Goal: Transaction & Acquisition: Obtain resource

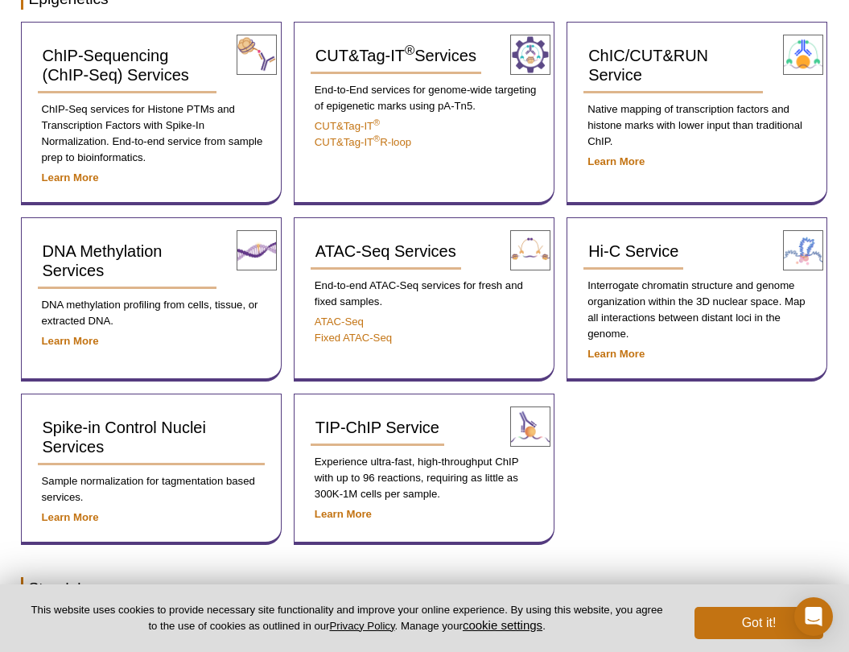
scroll to position [314, 0]
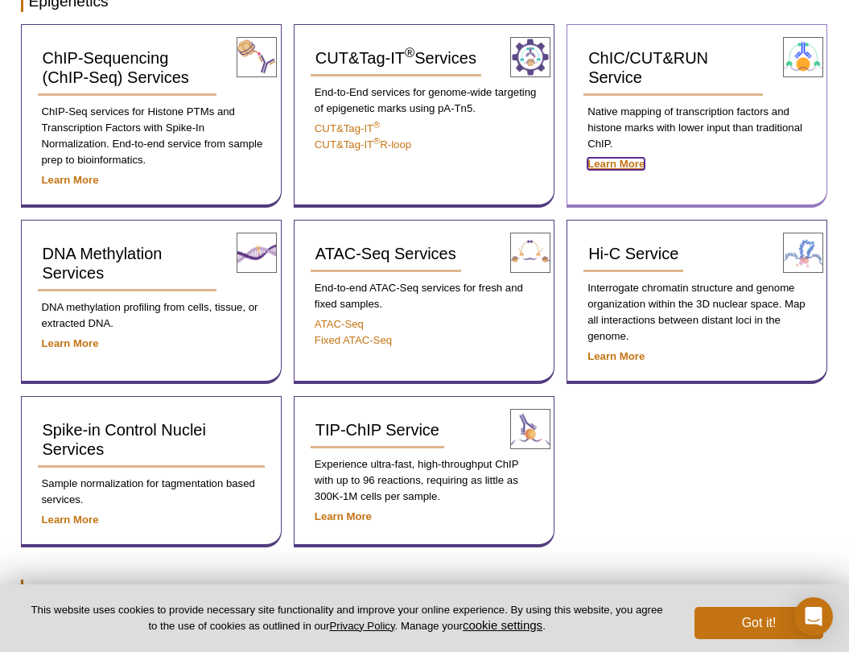
click at [607, 165] on strong "Learn More" at bounding box center [615, 164] width 57 height 12
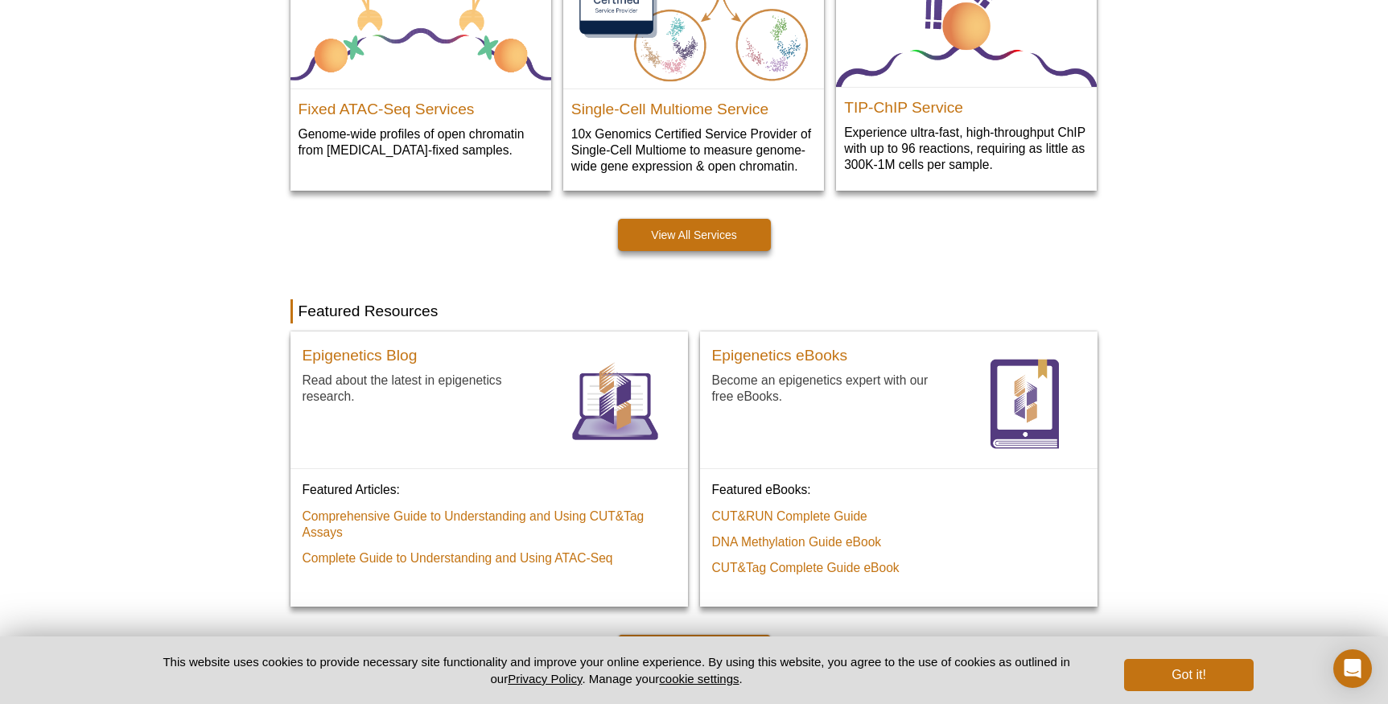
scroll to position [959, 0]
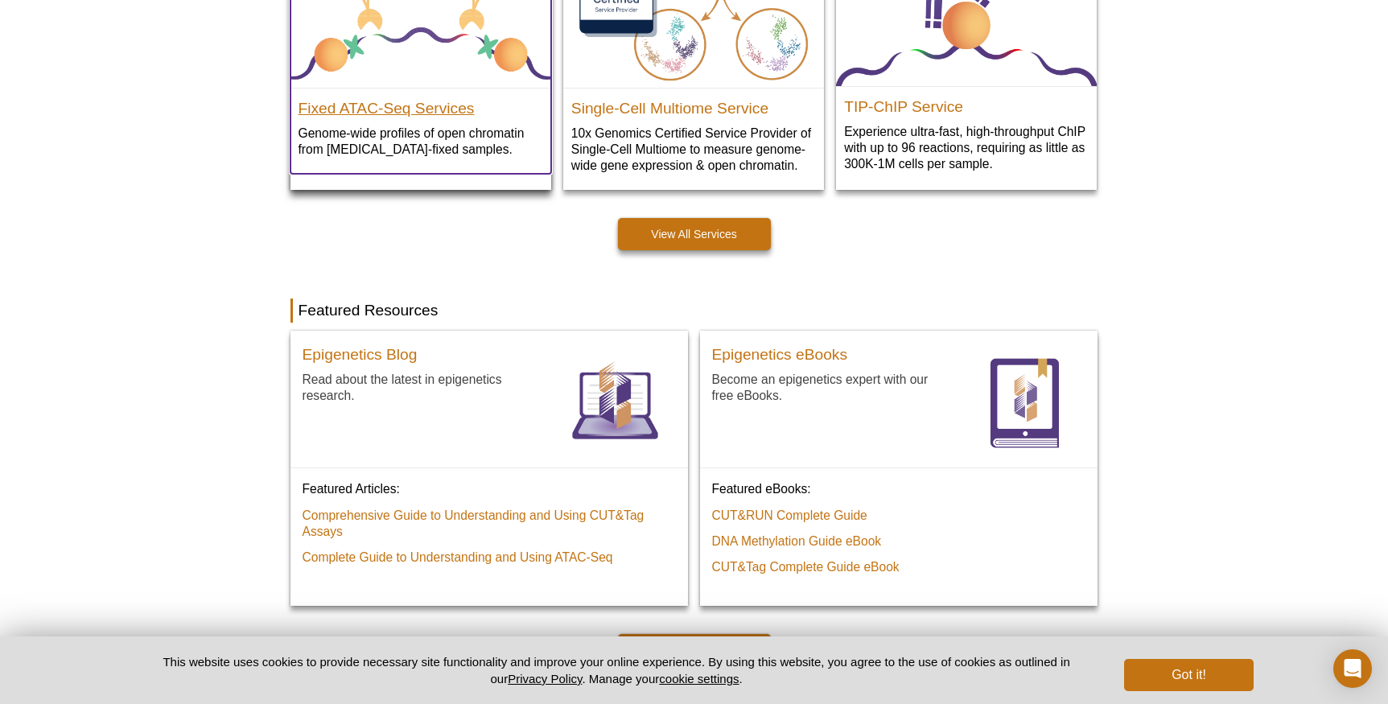
click at [357, 111] on h2 "Fixed ATAC-Seq Services" at bounding box center [420, 105] width 245 height 24
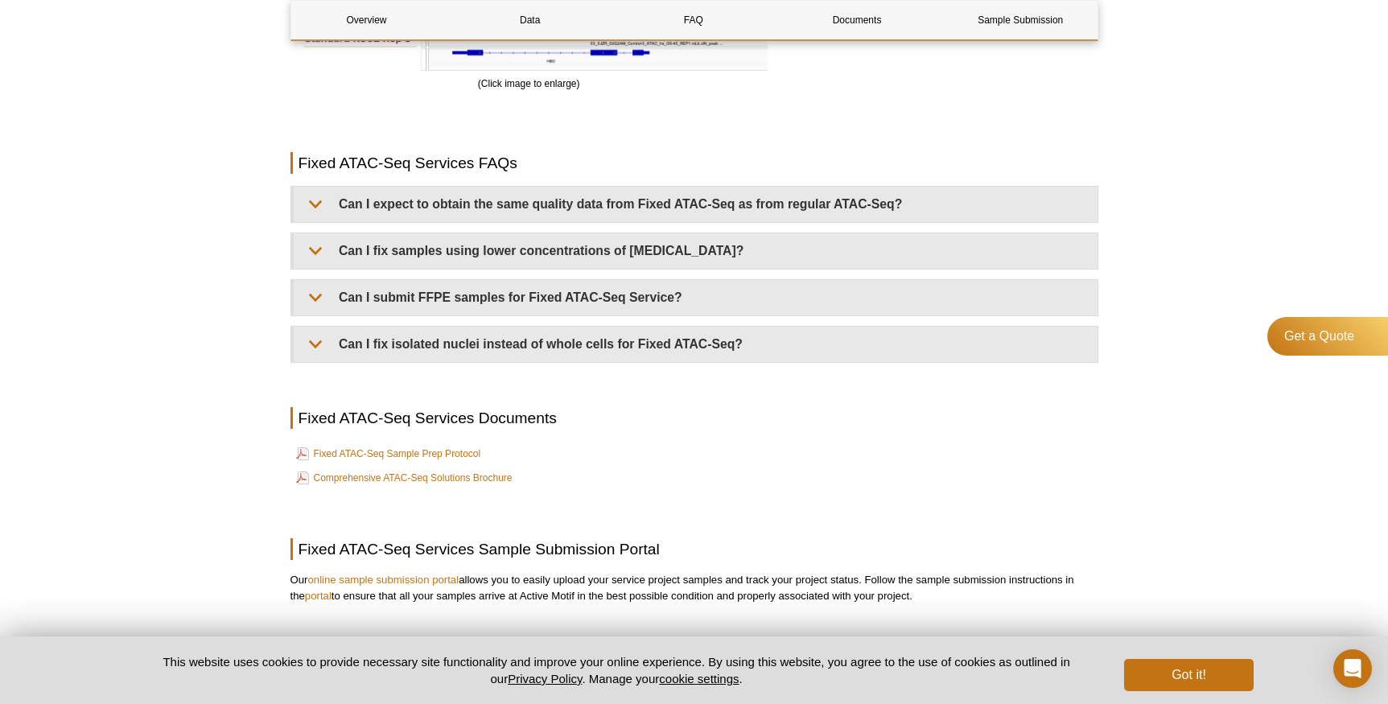
scroll to position [2921, 0]
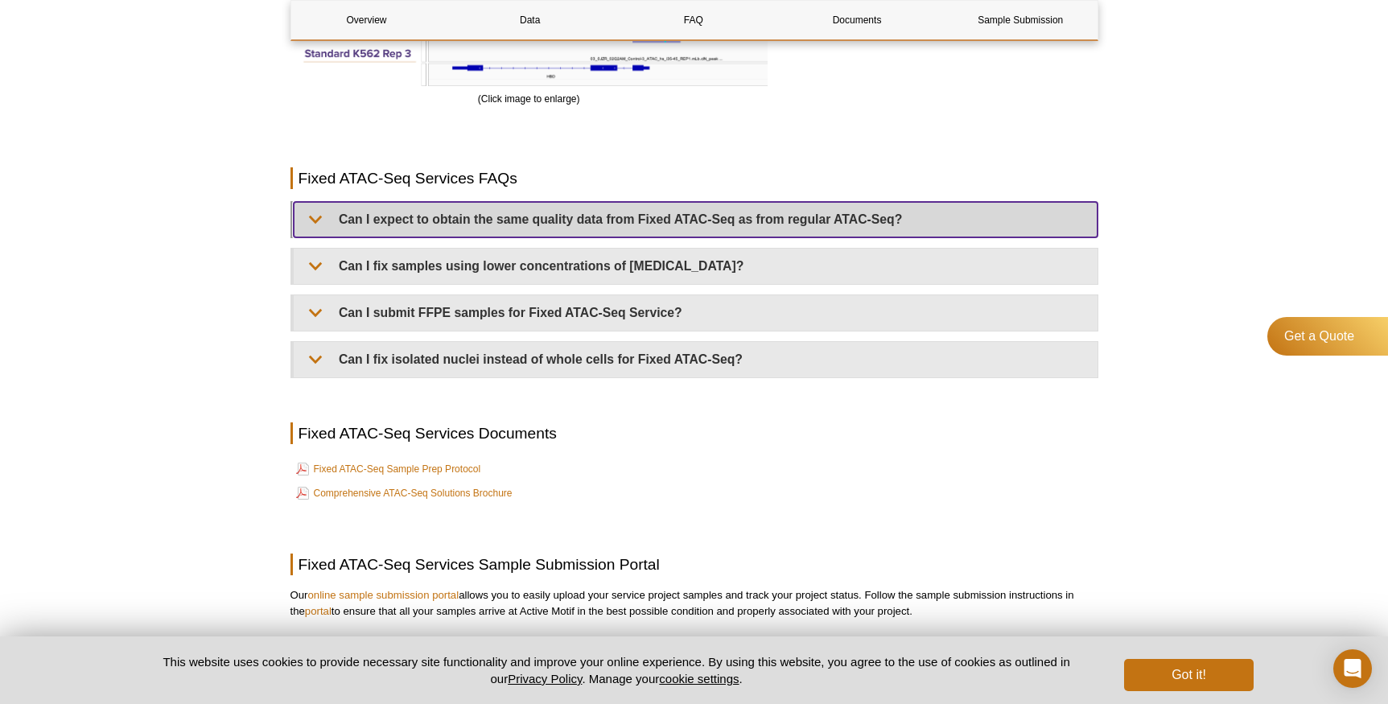
click at [459, 218] on summary "Can I expect to obtain the same quality data from Fixed ATAC-Seq as from regula…" at bounding box center [696, 219] width 804 height 35
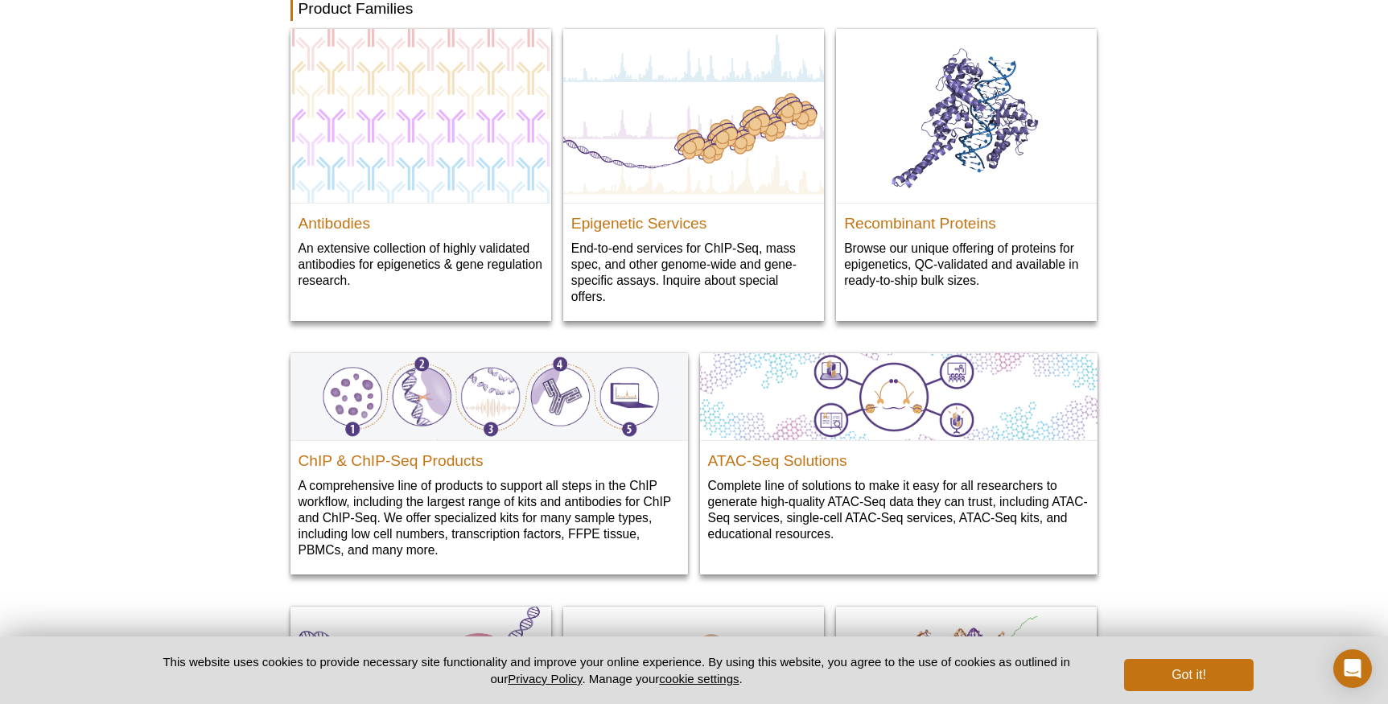
scroll to position [1289, 0]
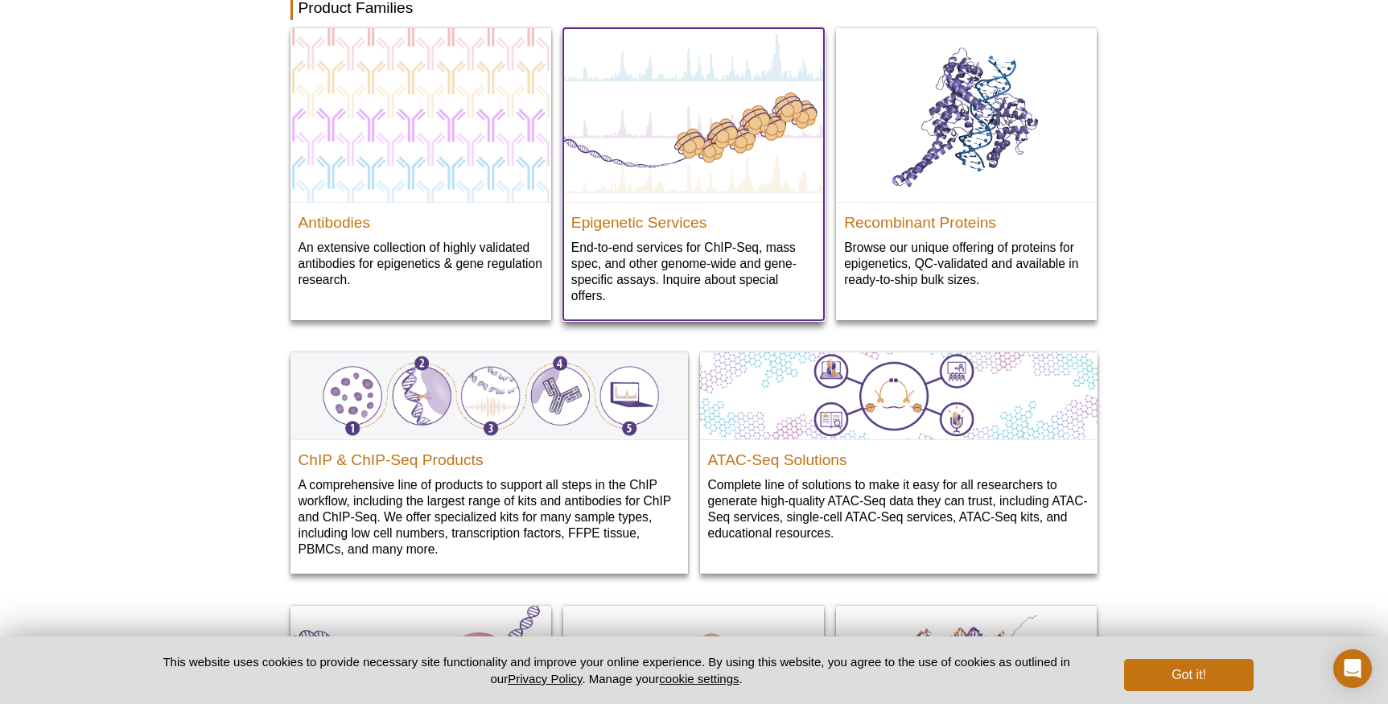
click at [722, 304] on p "End-to-end services for ChIP‑Seq, mass spec, and other genome-wide and gene-spe…" at bounding box center [693, 271] width 245 height 65
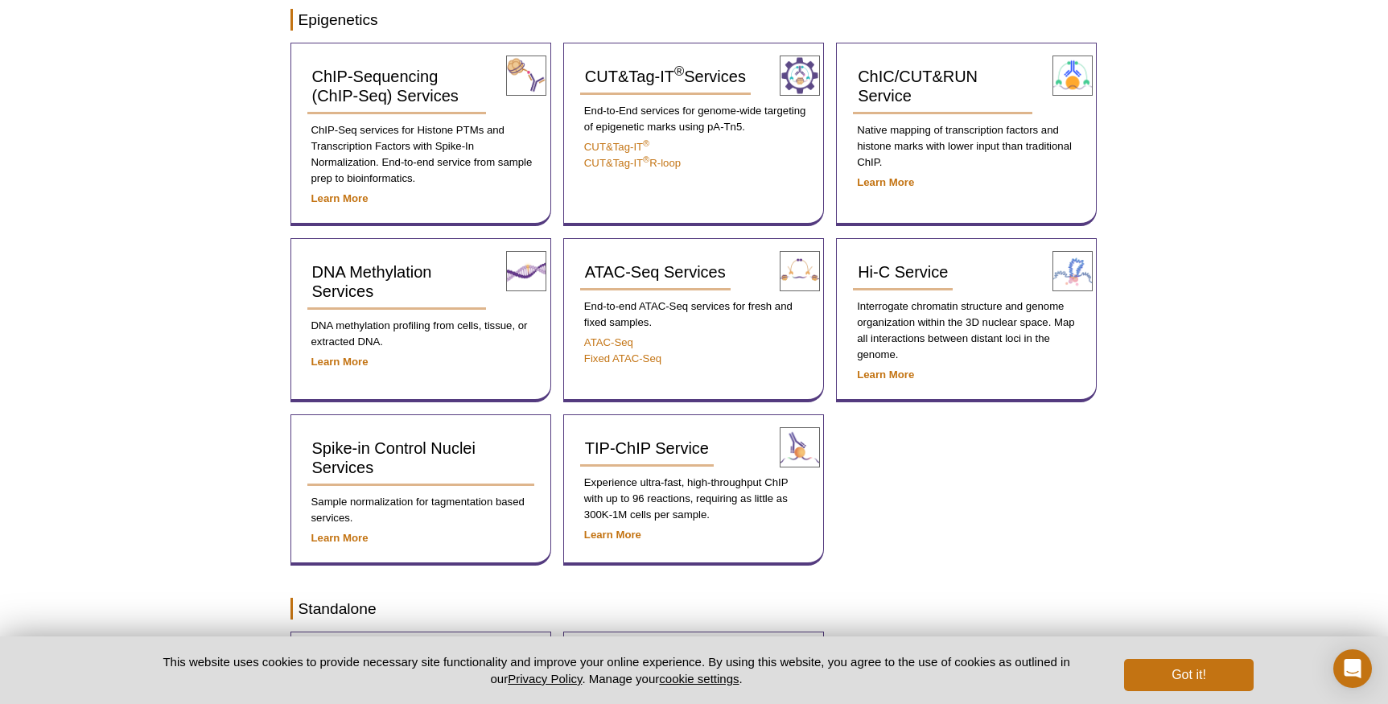
scroll to position [296, 0]
click at [887, 187] on strong "Learn More" at bounding box center [885, 181] width 57 height 12
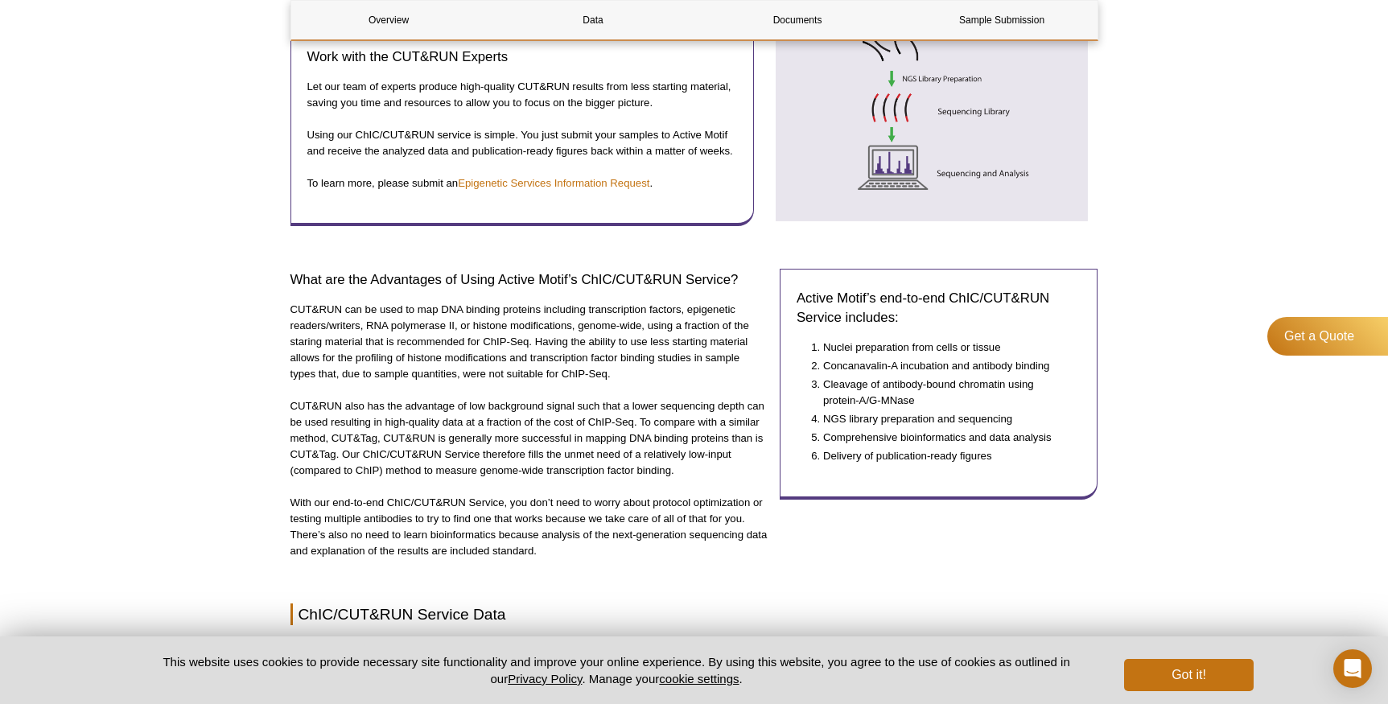
scroll to position [797, 0]
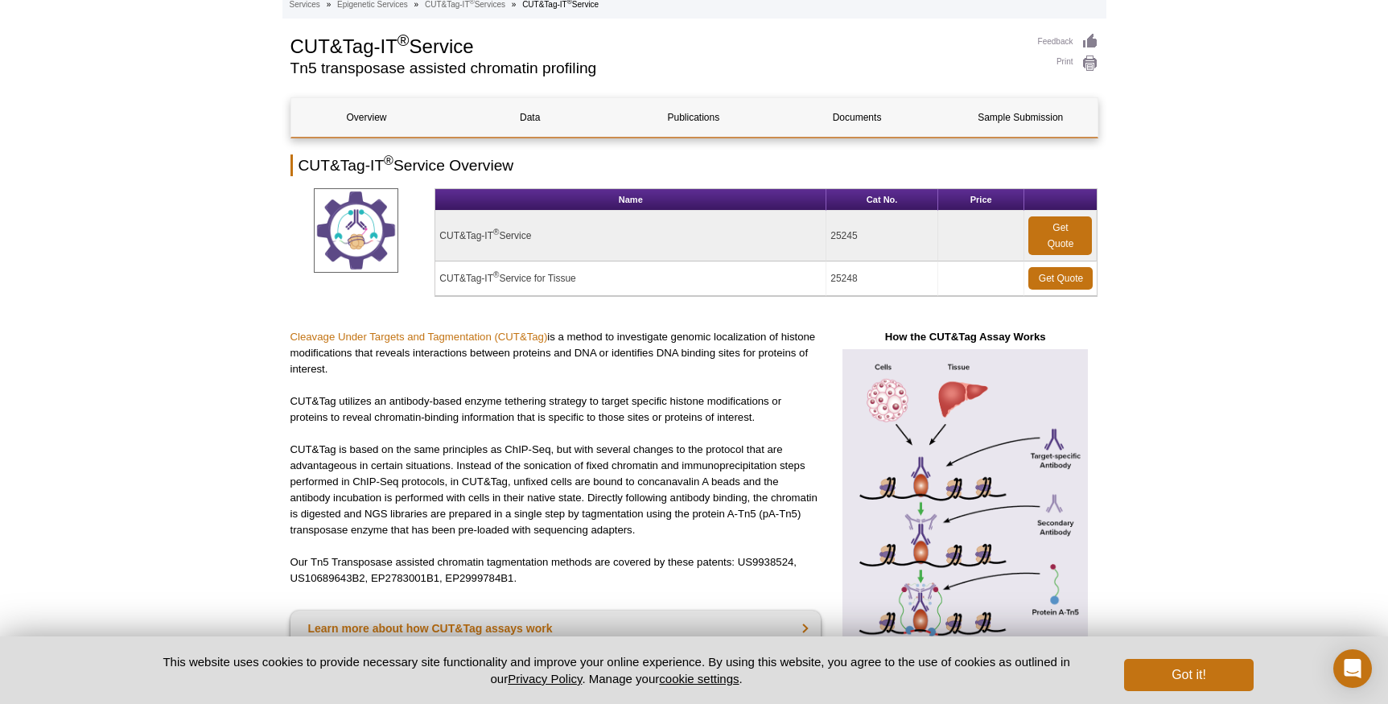
scroll to position [88, 0]
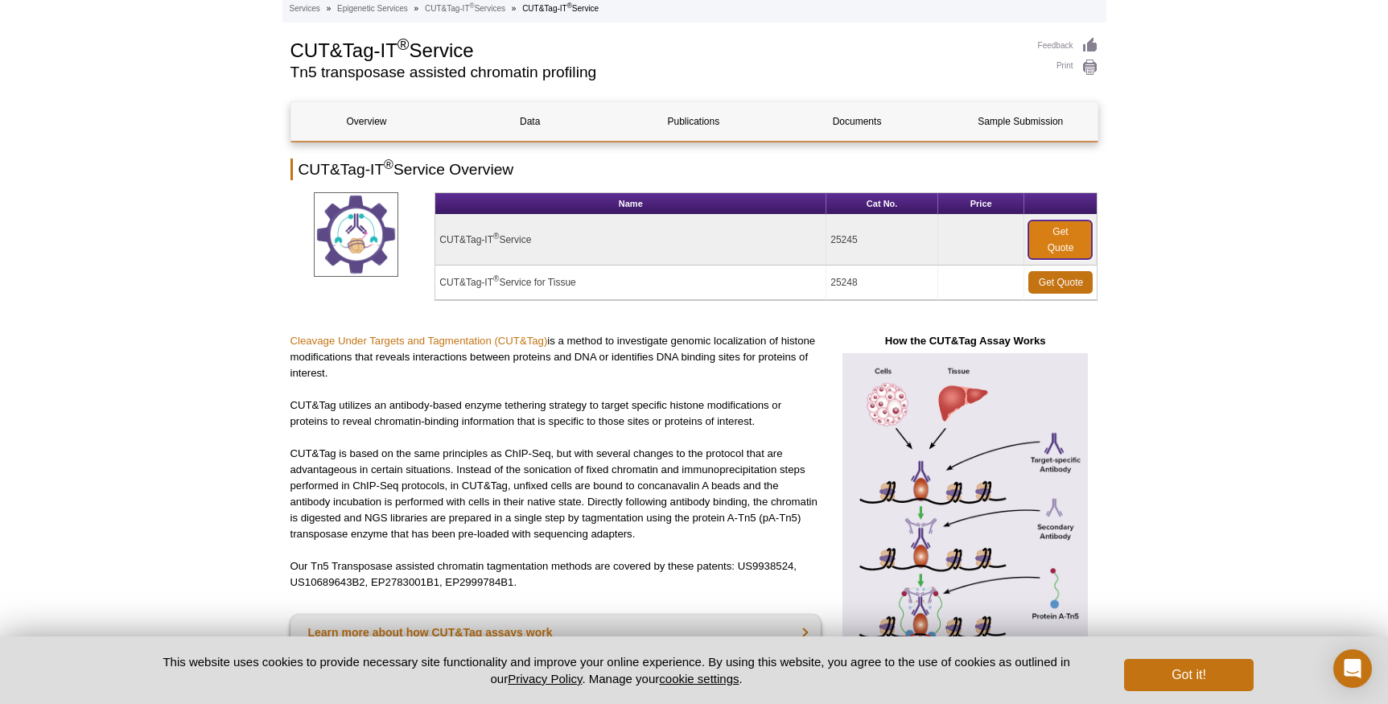
click at [1068, 244] on link "Get Quote" at bounding box center [1060, 239] width 64 height 39
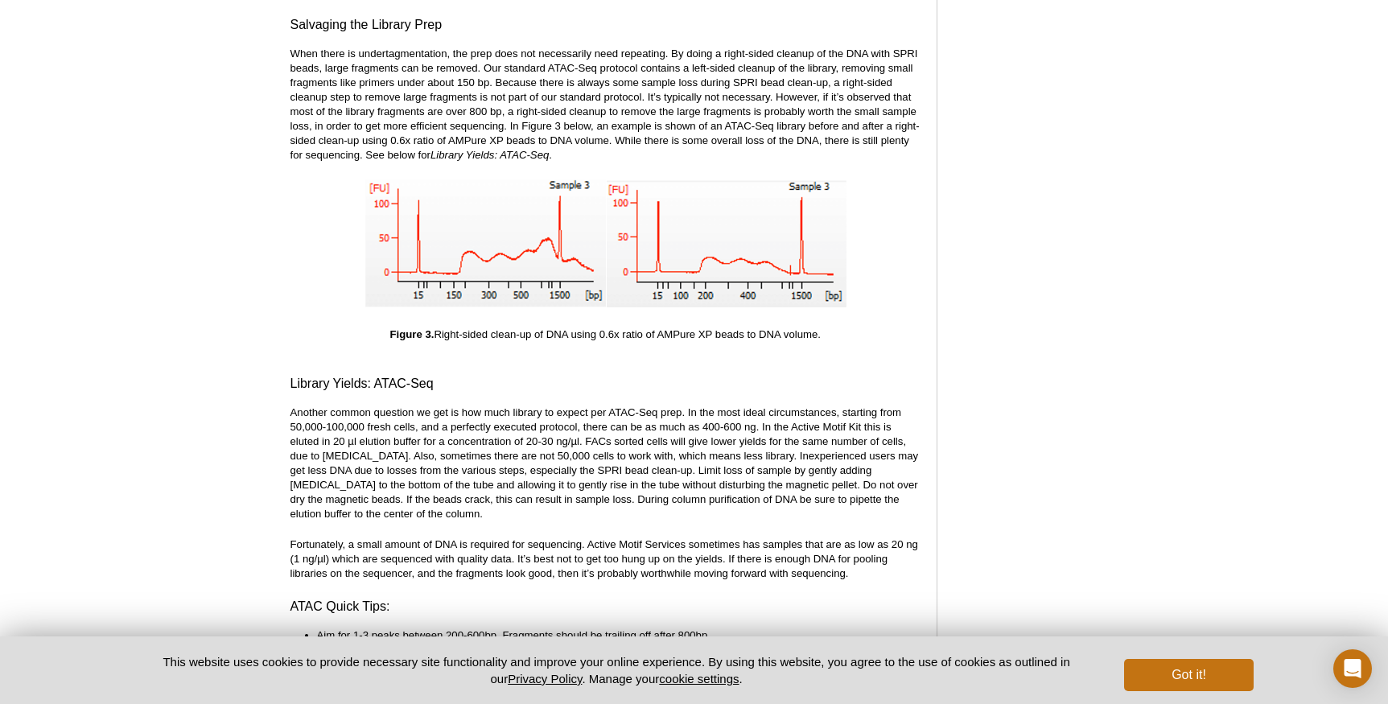
scroll to position [3450, 0]
